Goal: Navigation & Orientation: Find specific page/section

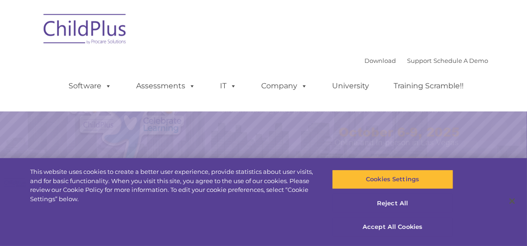
select select "MEDIUM"
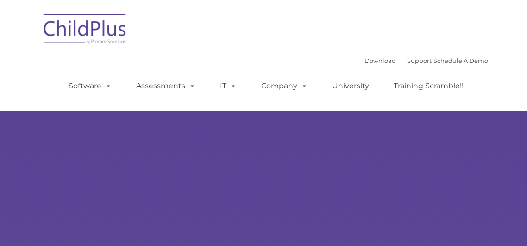
type input ""
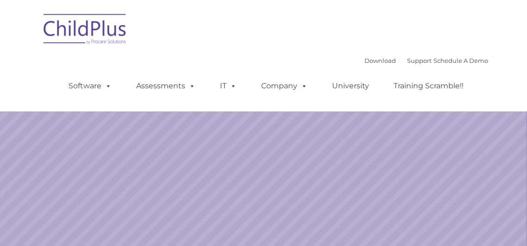
select select "MEDIUM"
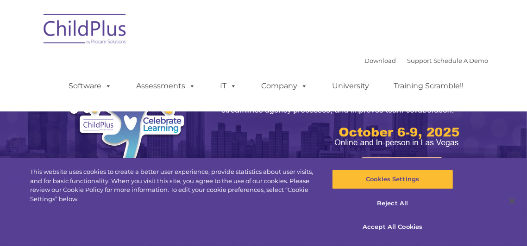
click at [106, 29] on img at bounding box center [85, 30] width 93 height 46
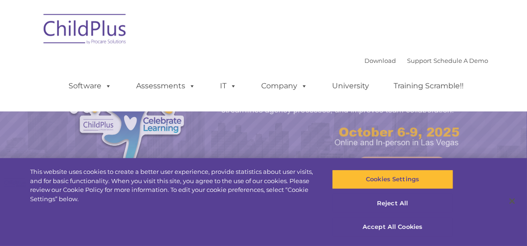
select select "MEDIUM"
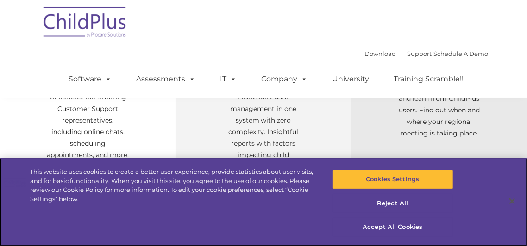
scroll to position [463, 0]
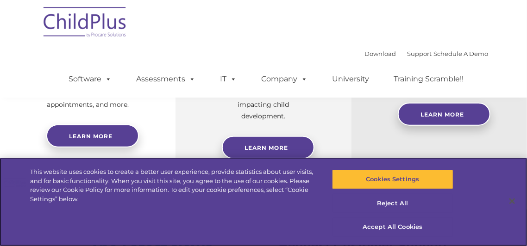
click at [526, 169] on div "This website uses cookies to create a better user experience, provide statistic…" at bounding box center [263, 202] width 527 height 88
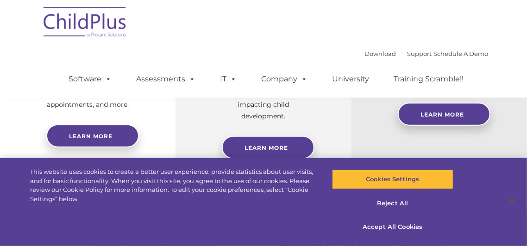
click at [505, 157] on div "Free Regional Meetings Not using ChildPlus? These are a great opportunity to ne…" at bounding box center [440, 52] width 176 height 308
